Goal: Navigation & Orientation: Go to known website

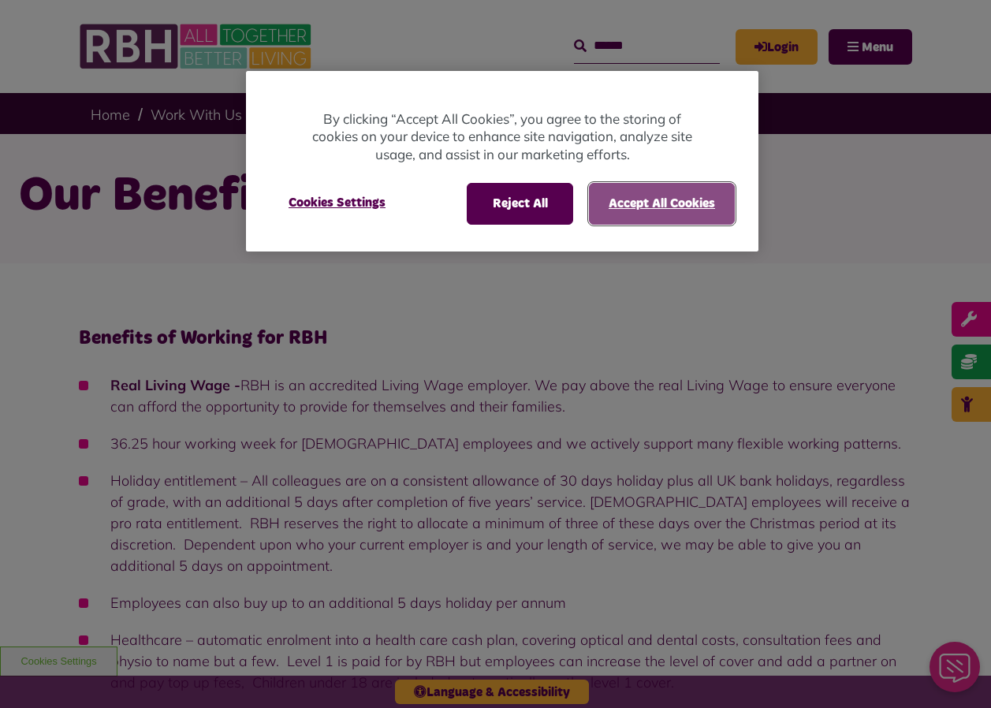
click at [653, 211] on button "Accept All Cookies" at bounding box center [662, 203] width 146 height 41
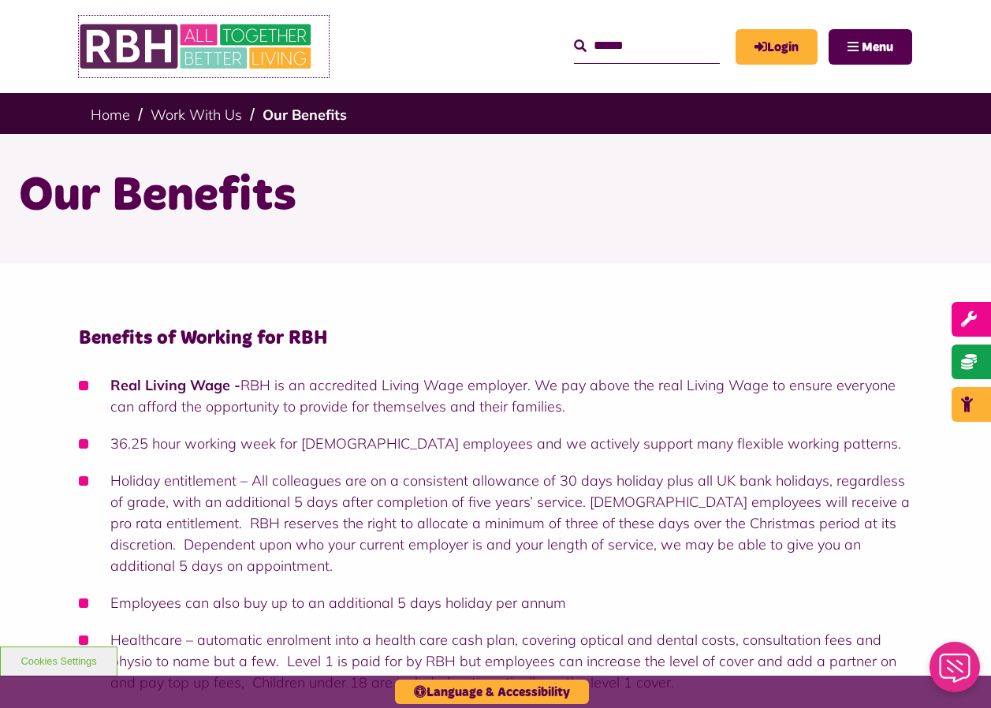
click at [255, 54] on img at bounding box center [197, 46] width 236 height 61
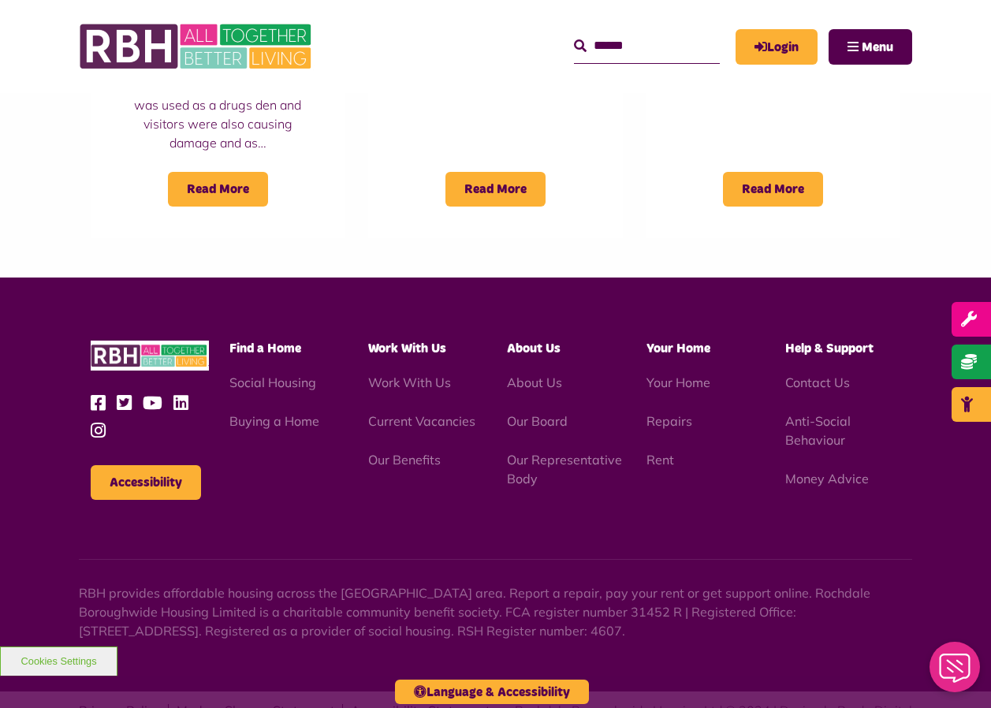
scroll to position [1434, 0]
